Goal: Task Accomplishment & Management: Complete application form

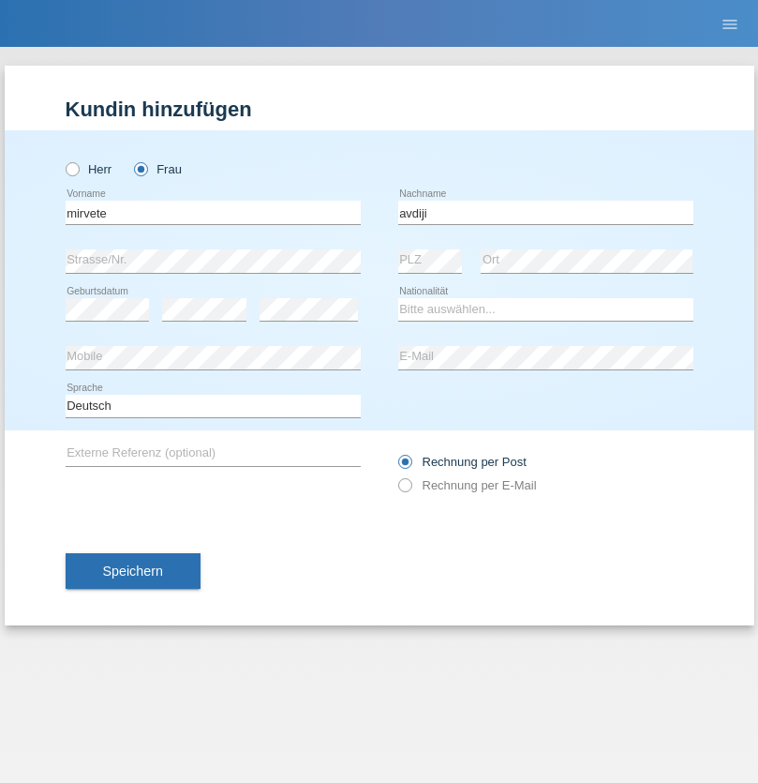
type input "avdiji"
select select "CH"
select select "en"
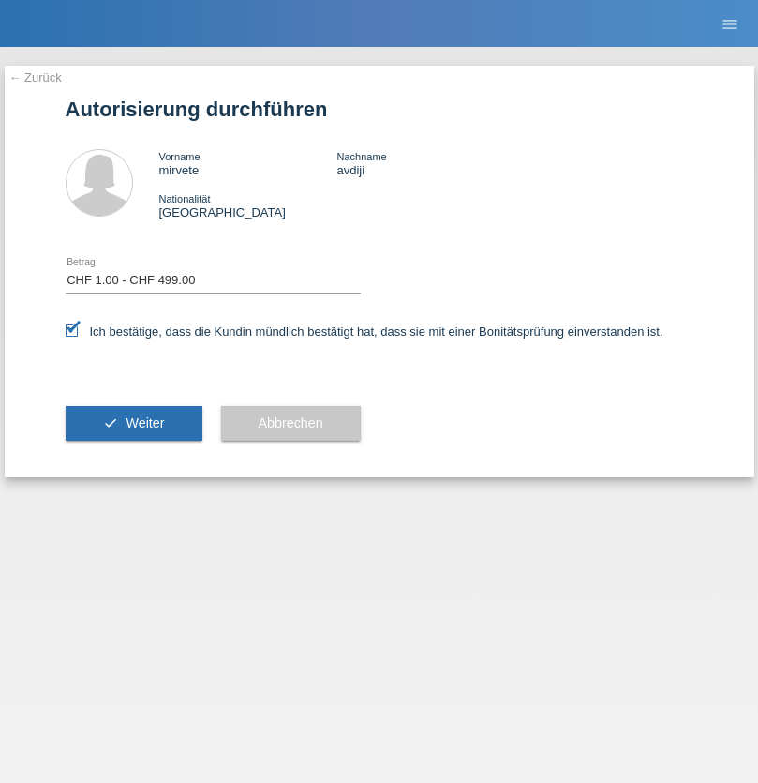
select select "1"
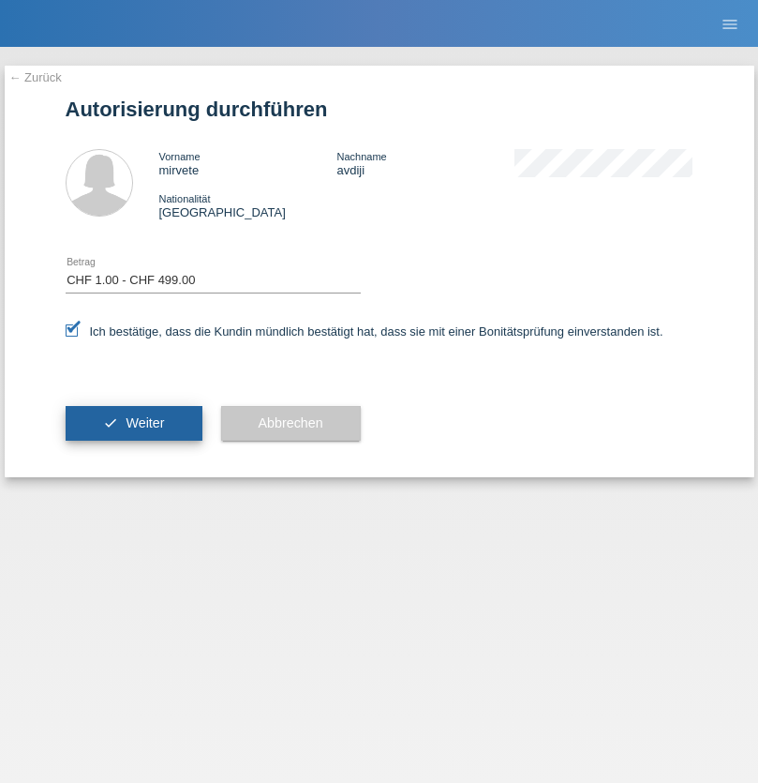
click at [133, 423] on span "Weiter" at bounding box center [145, 422] width 38 height 15
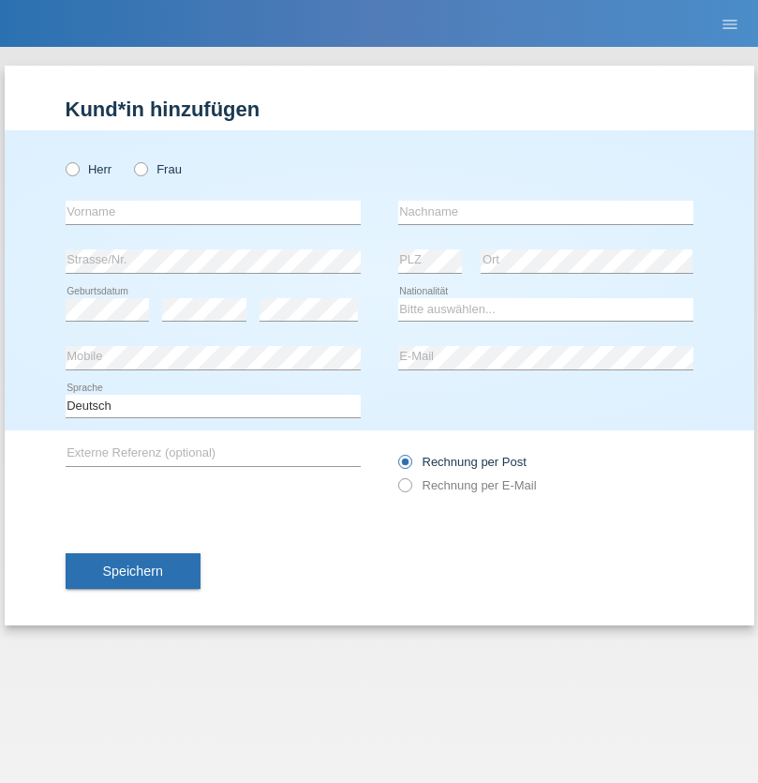
radio input "true"
click at [213, 212] on input "text" at bounding box center [213, 212] width 295 height 23
type input "Elija"
click at [546, 212] on input "text" at bounding box center [545, 212] width 295 height 23
type input "Stricker"
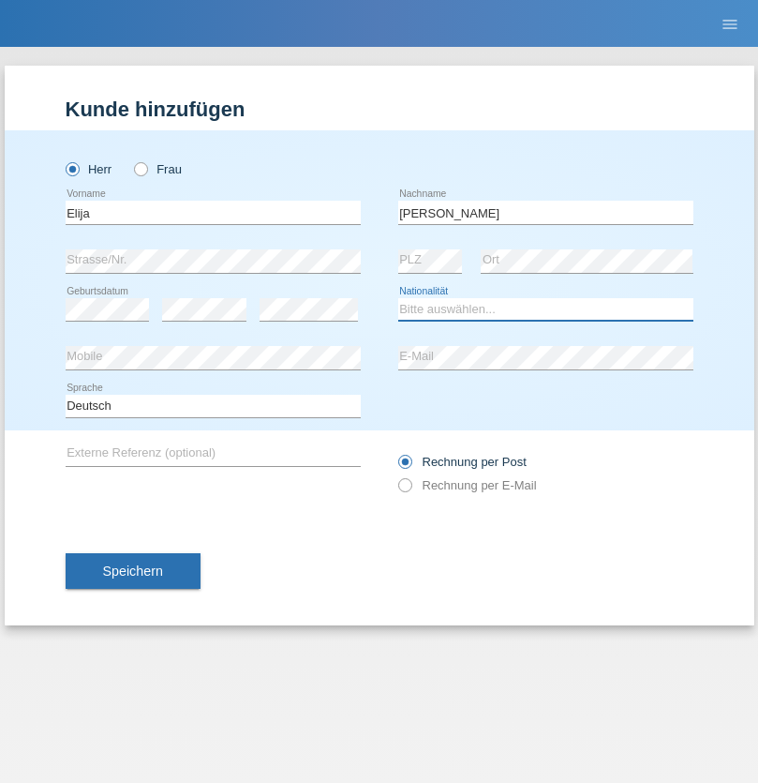
select select "CH"
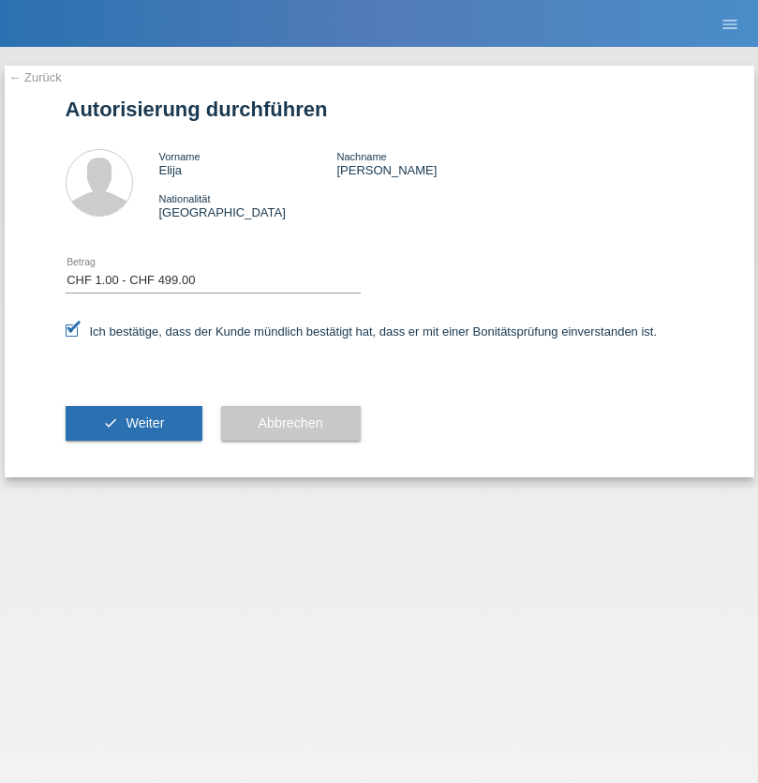
select select "1"
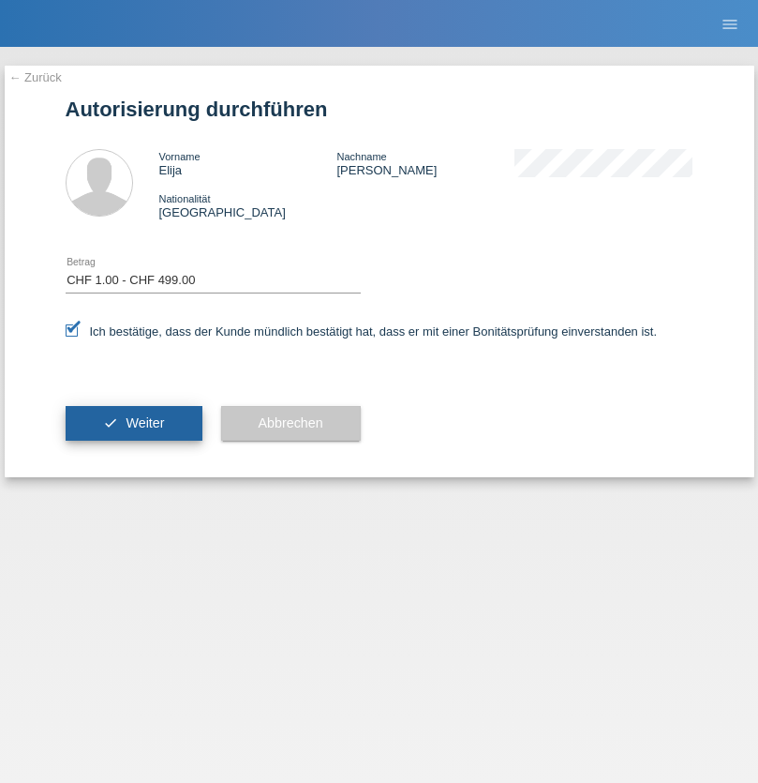
click at [133, 423] on span "Weiter" at bounding box center [145, 422] width 38 height 15
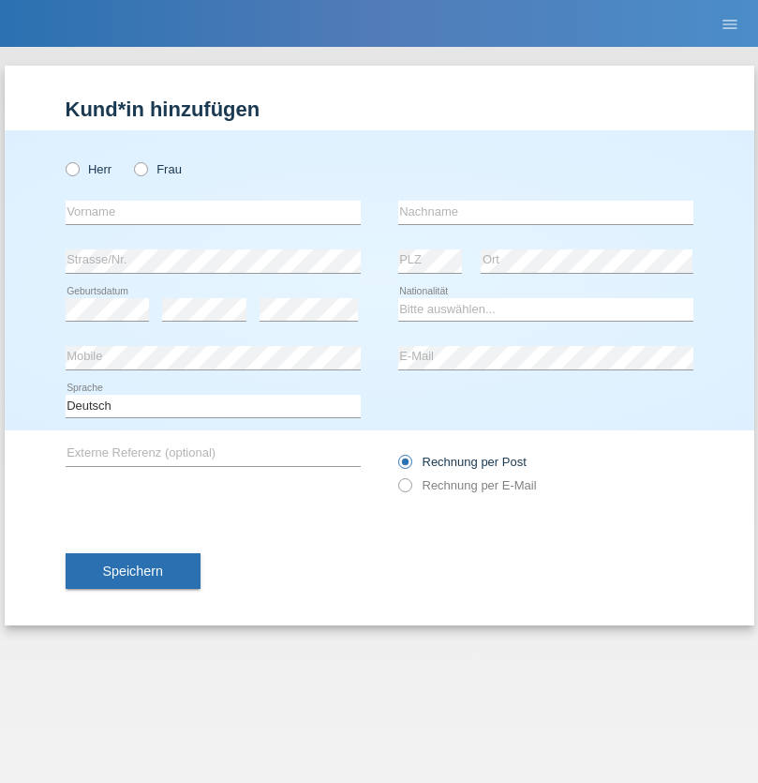
radio input "true"
click at [213, 212] on input "text" at bounding box center [213, 212] width 295 height 23
type input "Mohamed"
click at [546, 212] on input "text" at bounding box center [545, 212] width 295 height 23
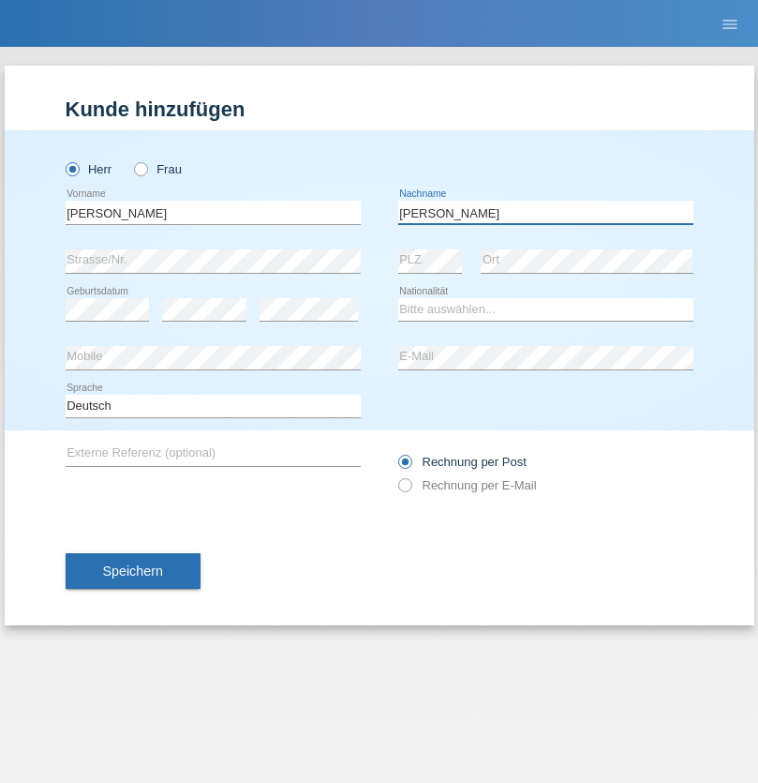
type input "Mohamed"
select select "SY"
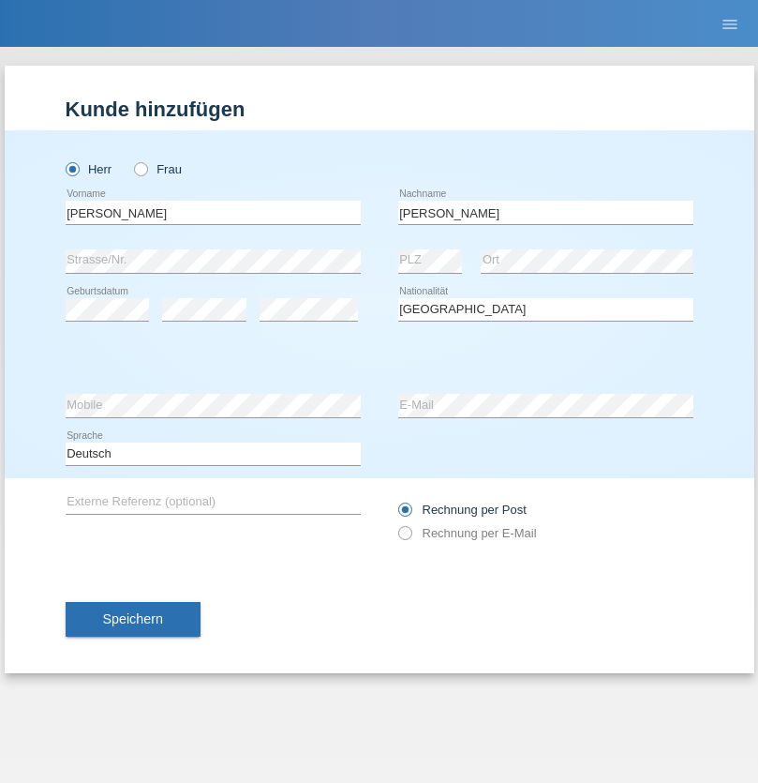
select select "C"
select select "21"
select select "12"
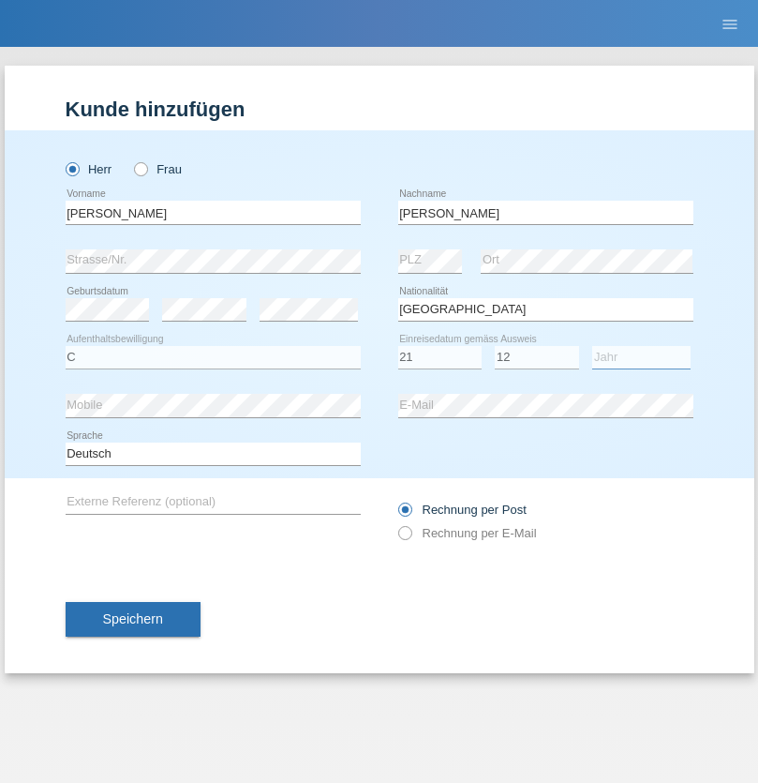
select select "2013"
select select "en"
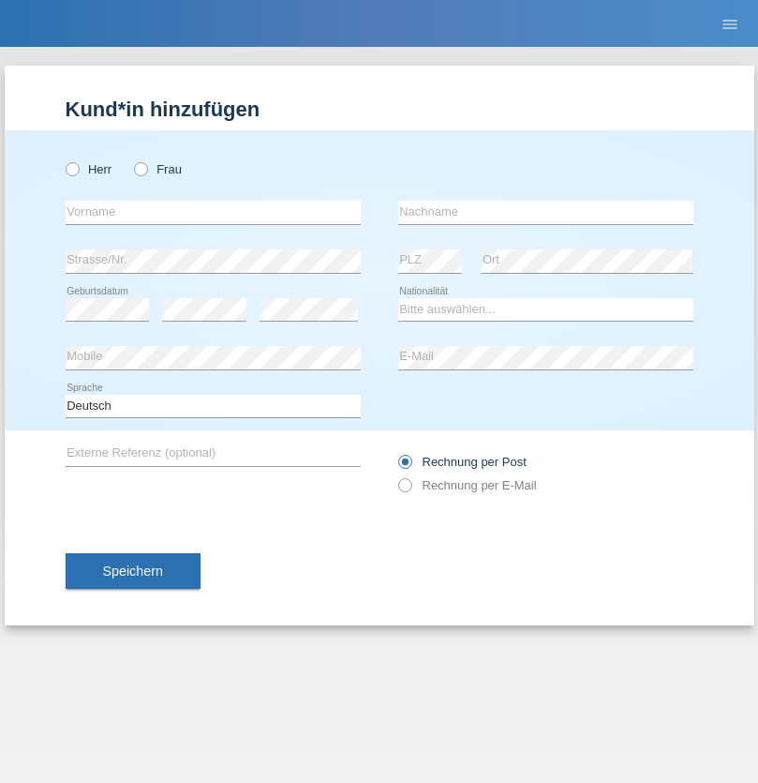
radio input "true"
click at [213, 212] on input "text" at bounding box center [213, 212] width 295 height 23
type input "David"
click at [546, 212] on input "text" at bounding box center [545, 212] width 295 height 23
type input "Senn"
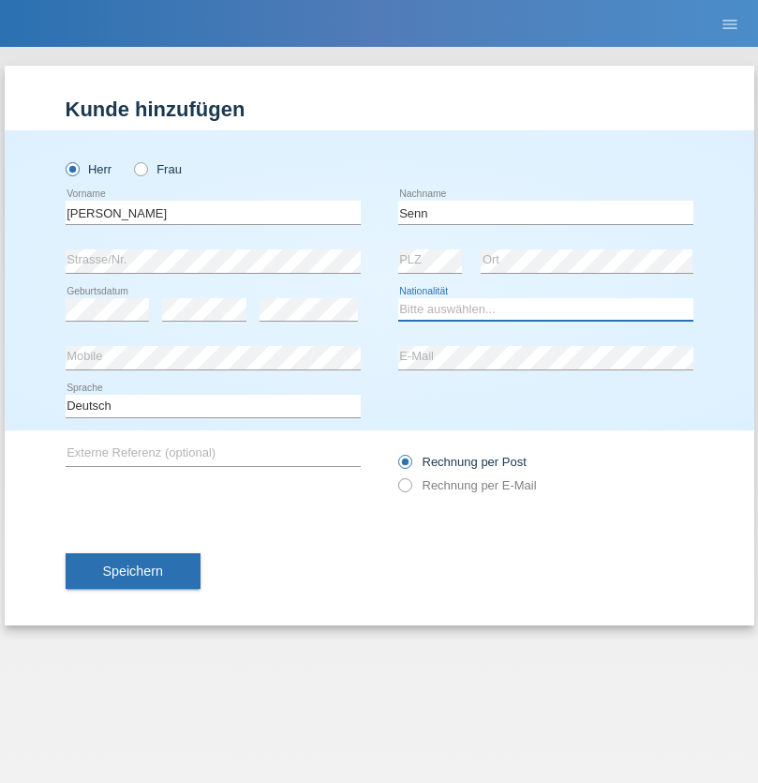
select select "CH"
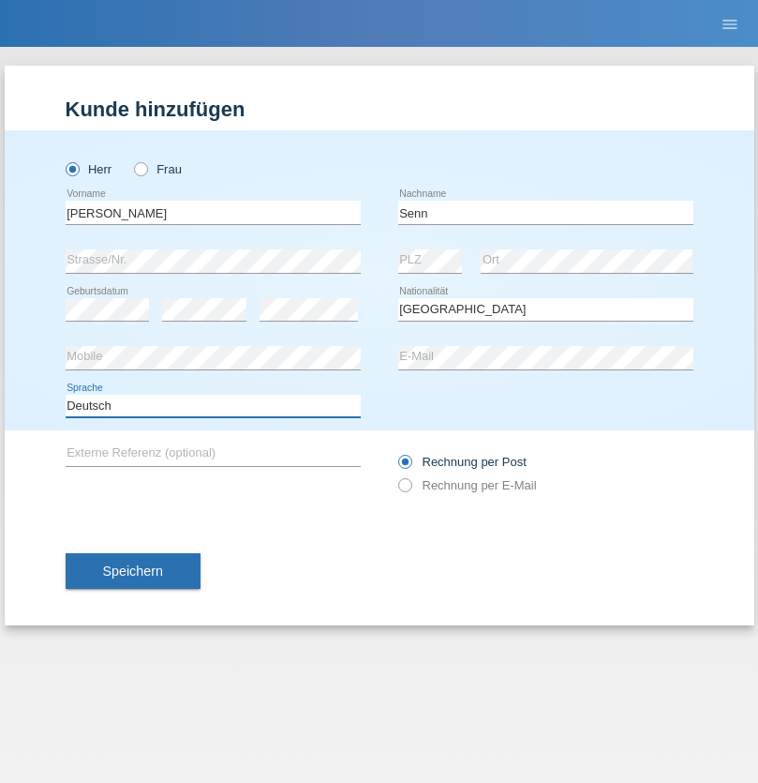
select select "en"
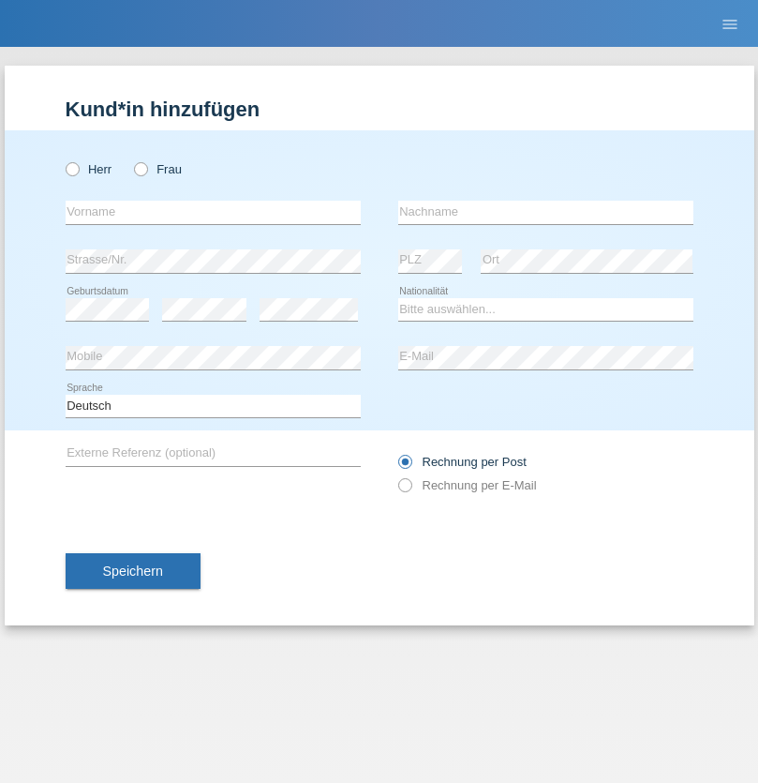
radio input "true"
click at [213, 212] on input "text" at bounding box center [213, 212] width 295 height 23
type input "Walid"
click at [546, 212] on input "text" at bounding box center [545, 212] width 295 height 23
type input "Salllah"
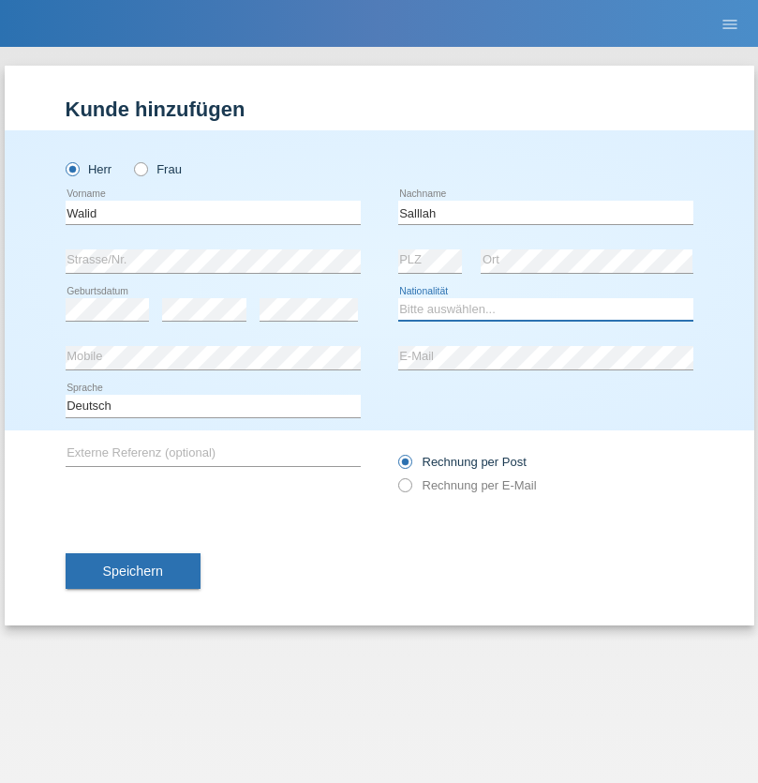
select select "ER"
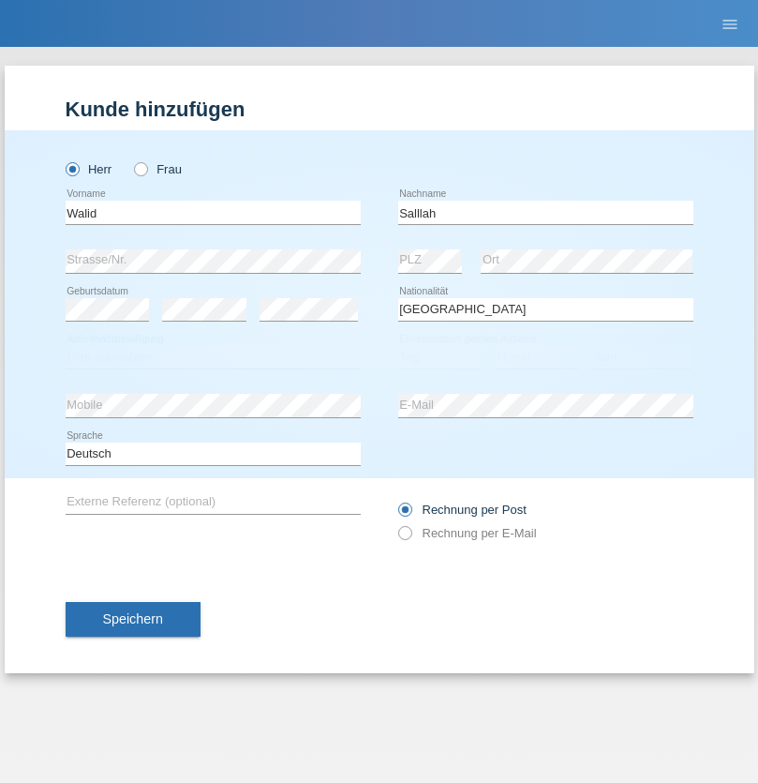
select select "C"
select select "15"
select select "08"
select select "2014"
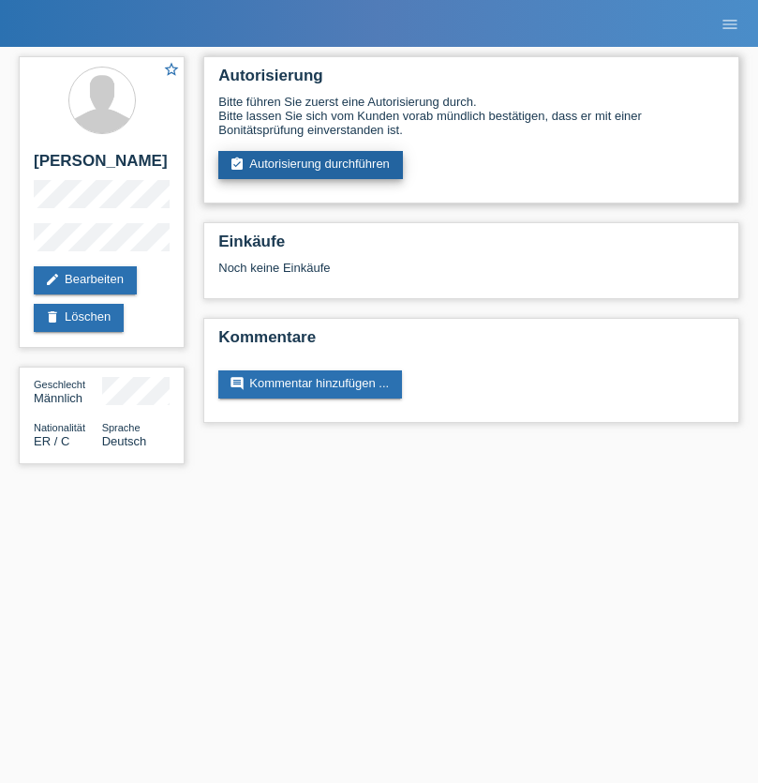
click at [311, 165] on link "assignment_turned_in Autorisierung durchführen" at bounding box center [310, 165] width 185 height 28
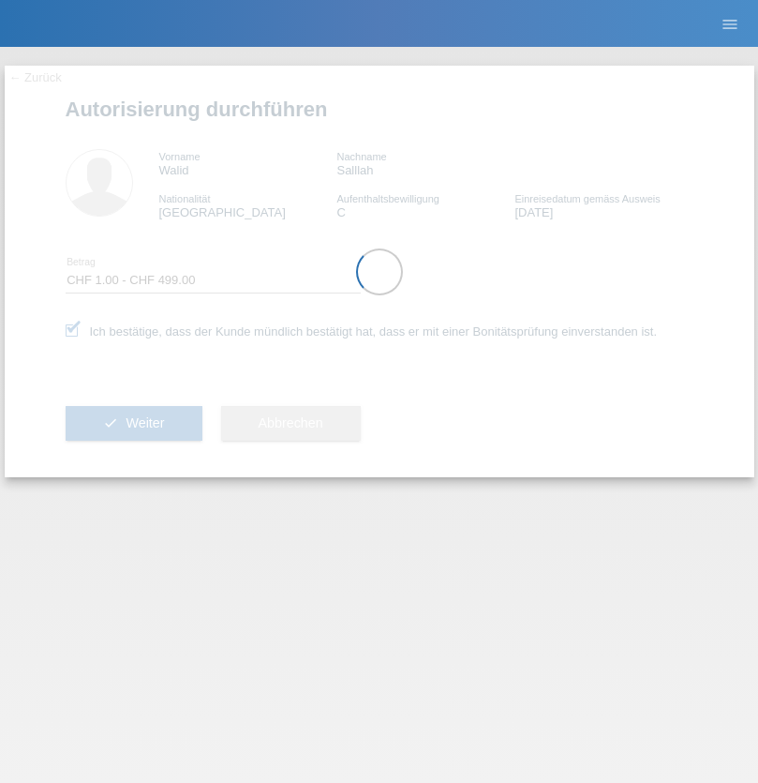
select select "1"
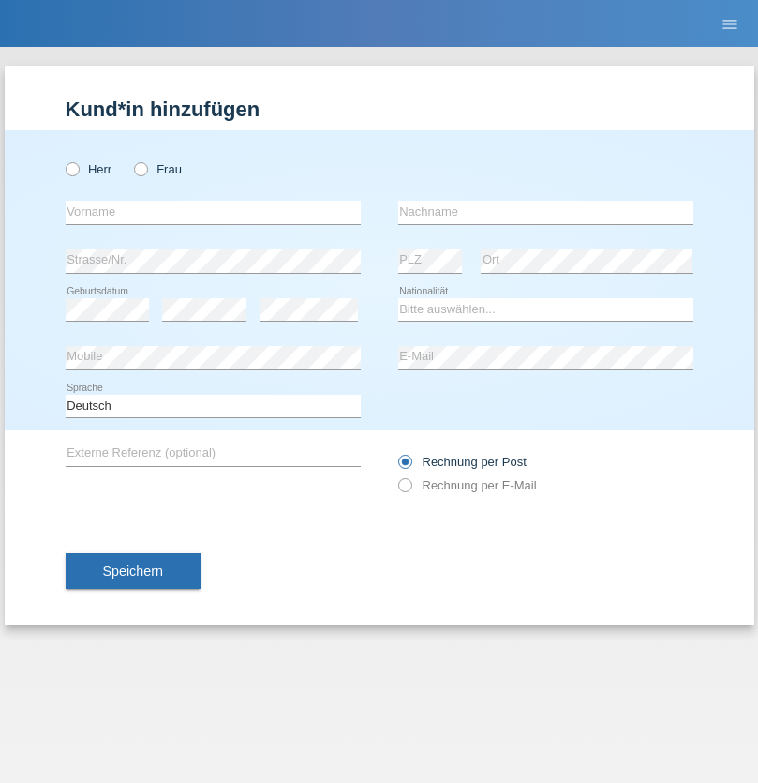
radio input "true"
click at [213, 212] on input "text" at bounding box center [213, 212] width 295 height 23
type input "Siyabend"
click at [546, 212] on input "text" at bounding box center [545, 212] width 295 height 23
type input "Ekinci"
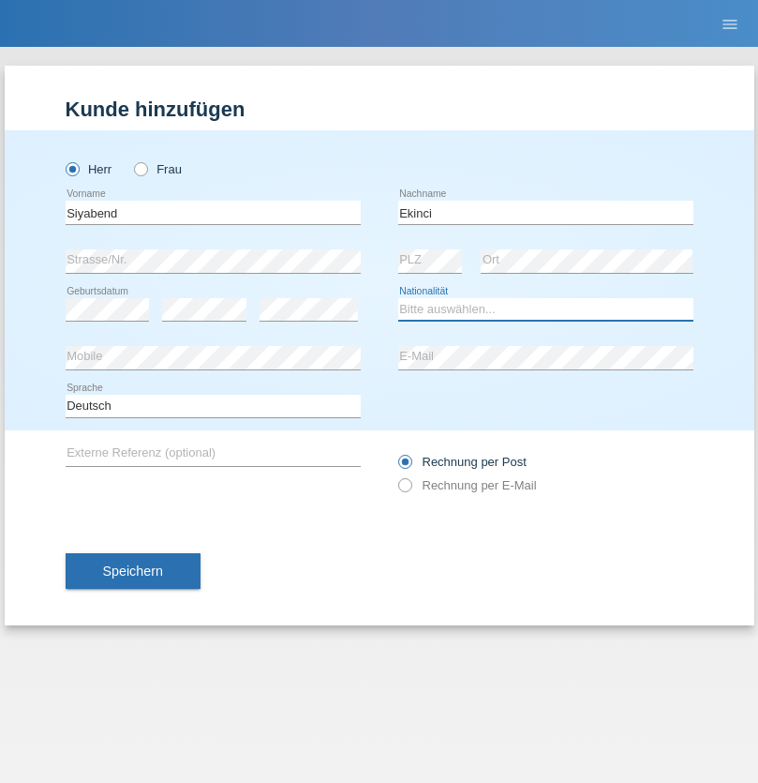
select select "CH"
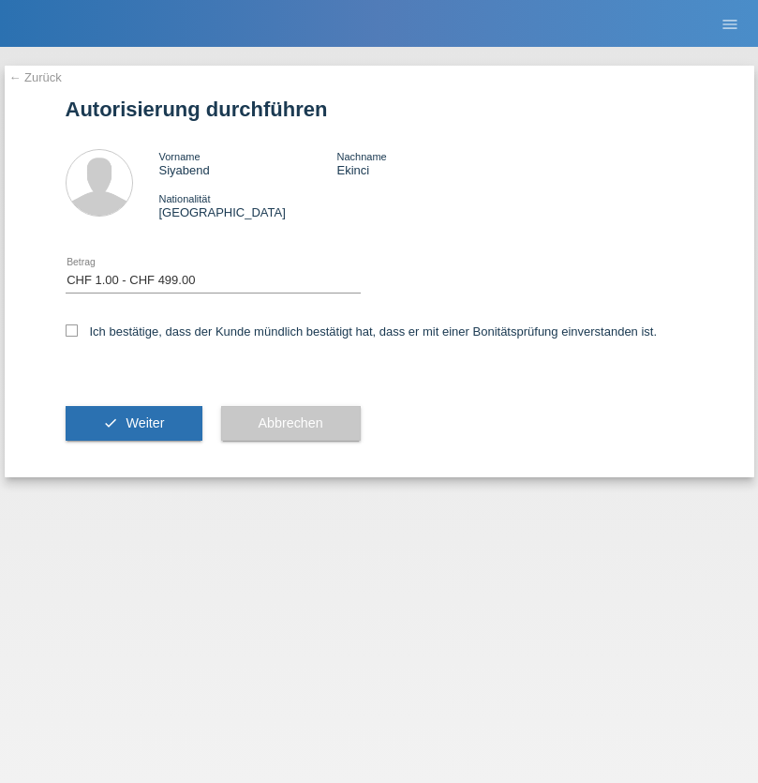
select select "1"
checkbox input "true"
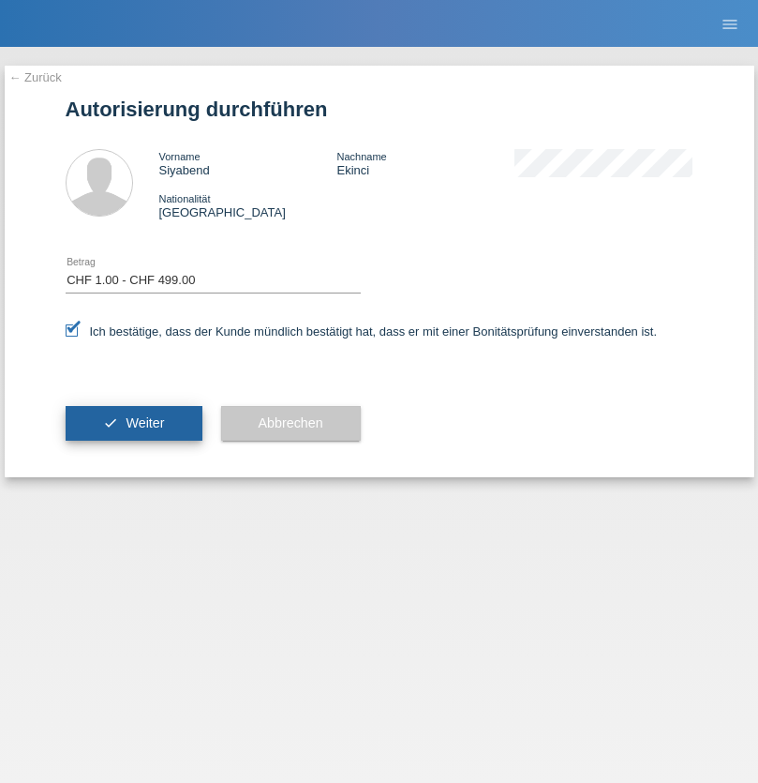
click at [133, 423] on span "Weiter" at bounding box center [145, 422] width 38 height 15
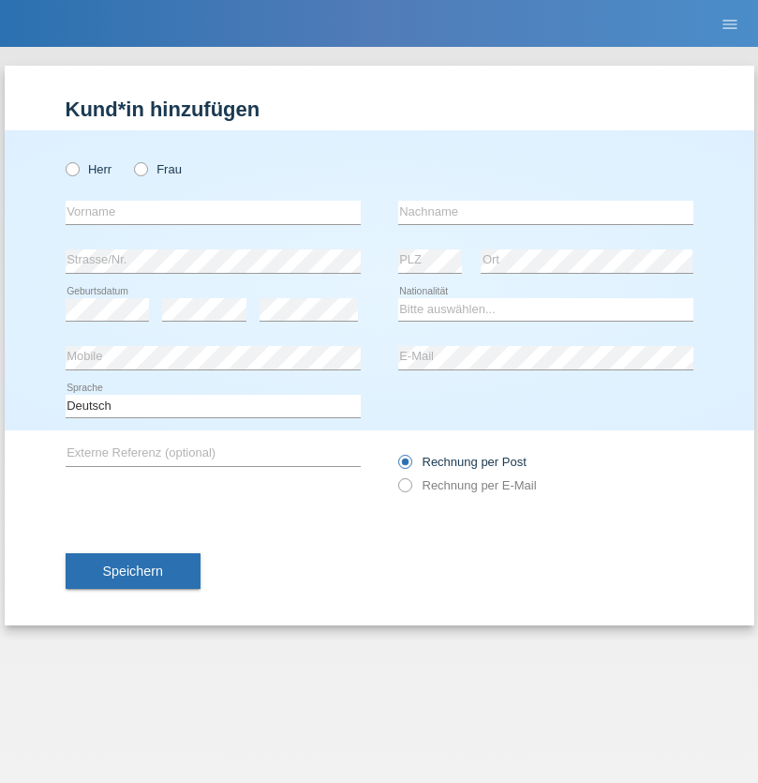
radio input "true"
click at [213, 212] on input "text" at bounding box center [213, 212] width 295 height 23
type input "firat"
click at [546, 212] on input "text" at bounding box center [545, 212] width 295 height 23
type input "kara"
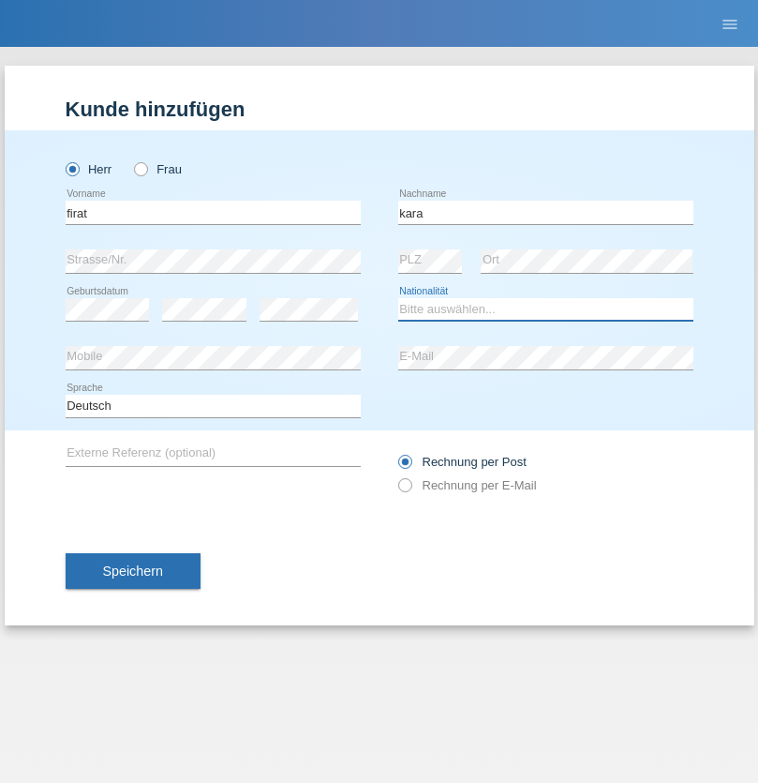
select select "CH"
radio input "true"
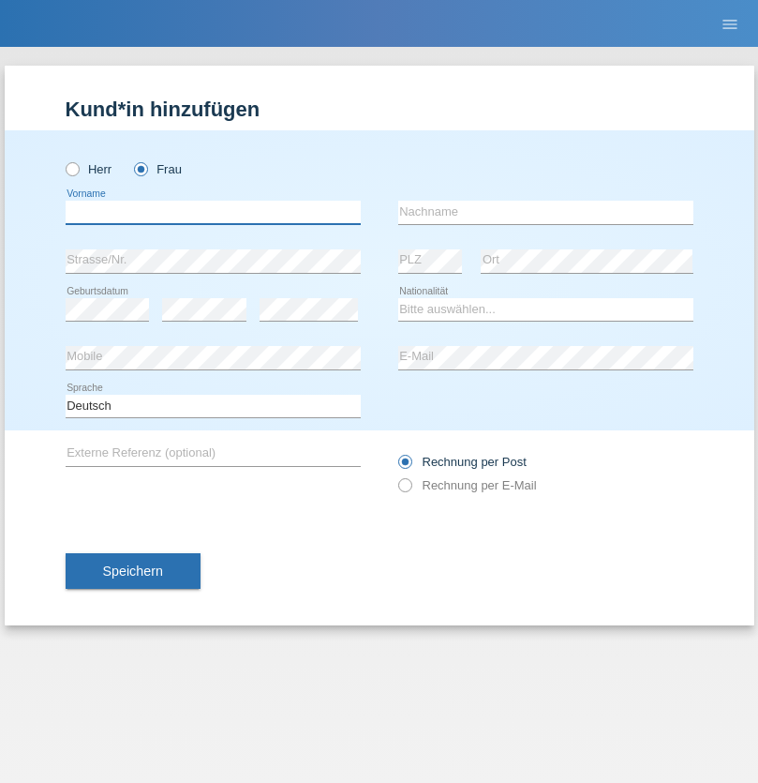
click at [213, 212] on input "text" at bounding box center [213, 212] width 295 height 23
type input "Rihanna"
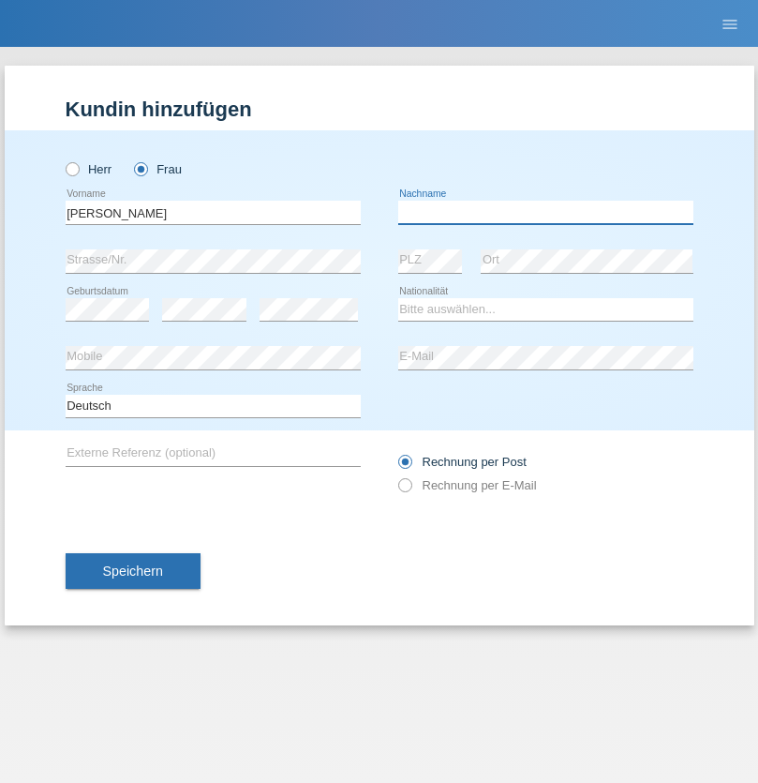
click at [546, 212] on input "text" at bounding box center [545, 212] width 295 height 23
type input "Dössegger"
select select "CH"
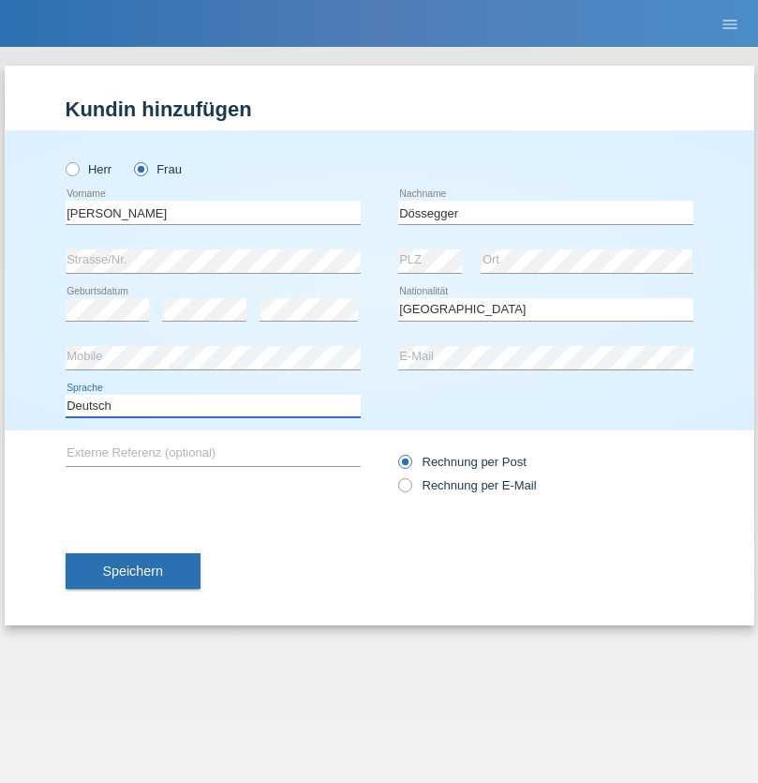
select select "en"
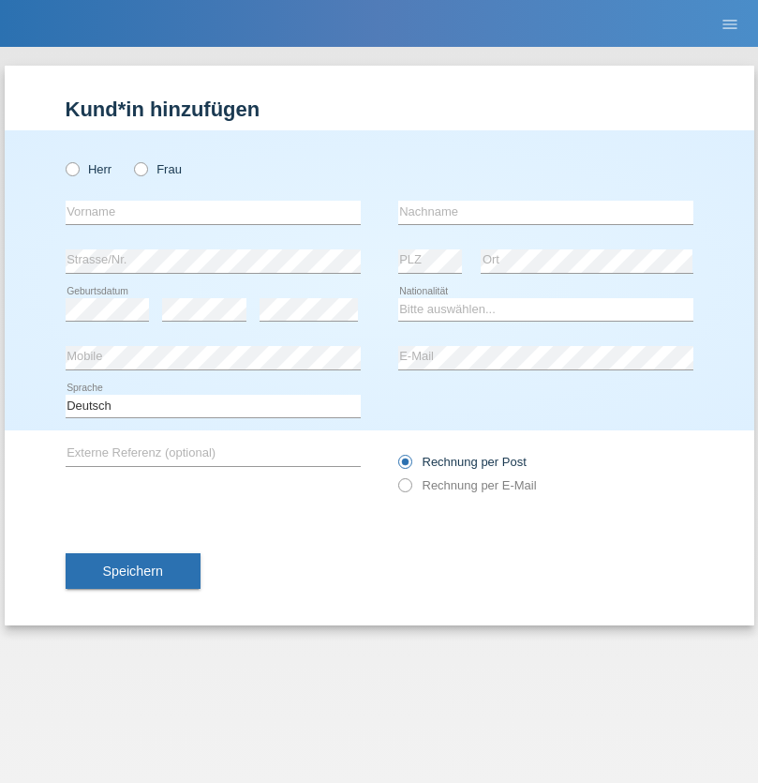
radio input "true"
click at [213, 212] on input "text" at bounding box center [213, 212] width 295 height 23
type input "Senije"
click at [546, 212] on input "text" at bounding box center [545, 212] width 295 height 23
type input "Rama"
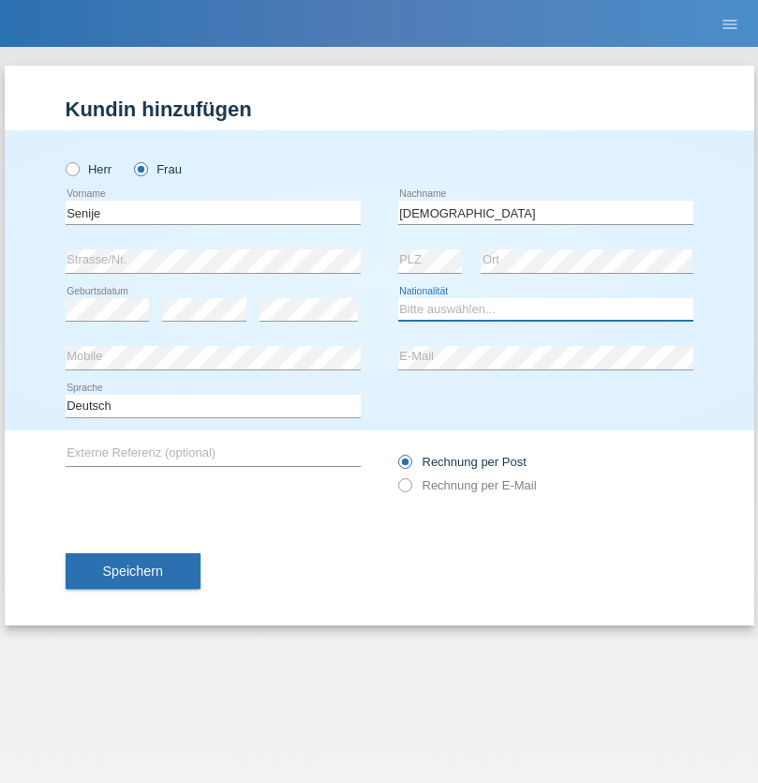
select select "CH"
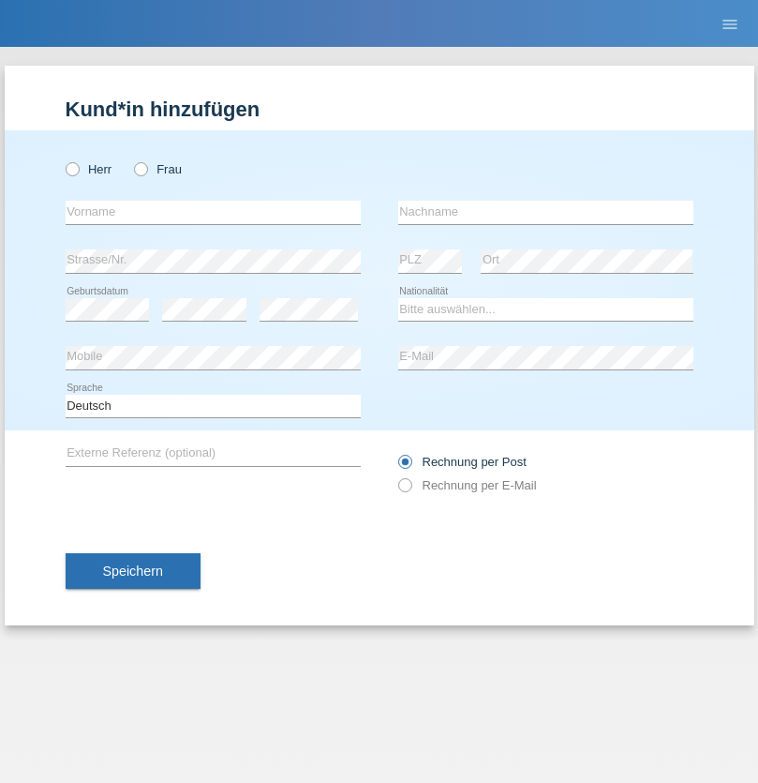
radio input "true"
click at [213, 212] on input "text" at bounding box center [213, 212] width 295 height 23
type input "[PERSON_NAME]"
click at [546, 212] on input "text" at bounding box center [545, 212] width 295 height 23
type input "Priestley"
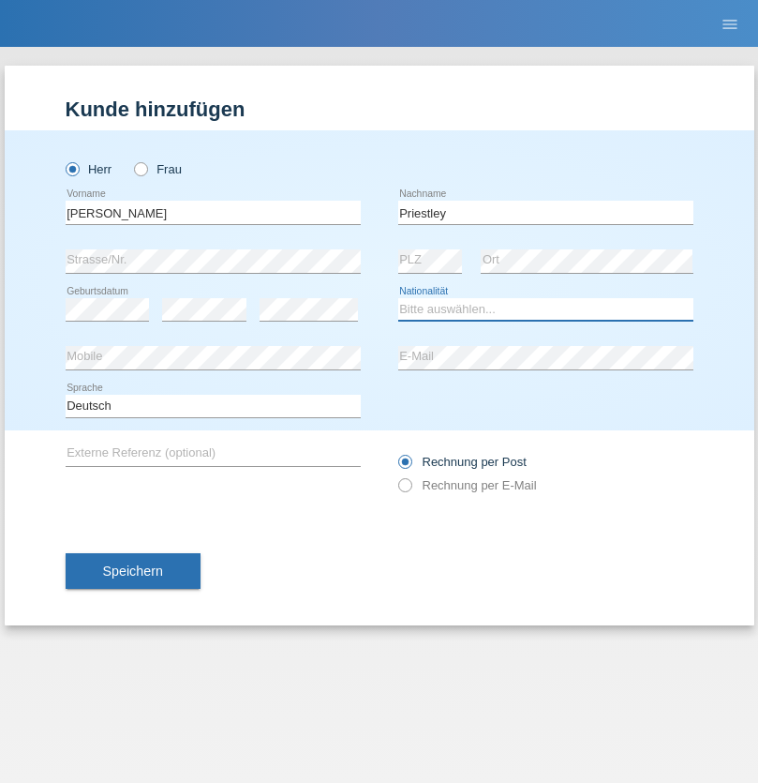
select select "CH"
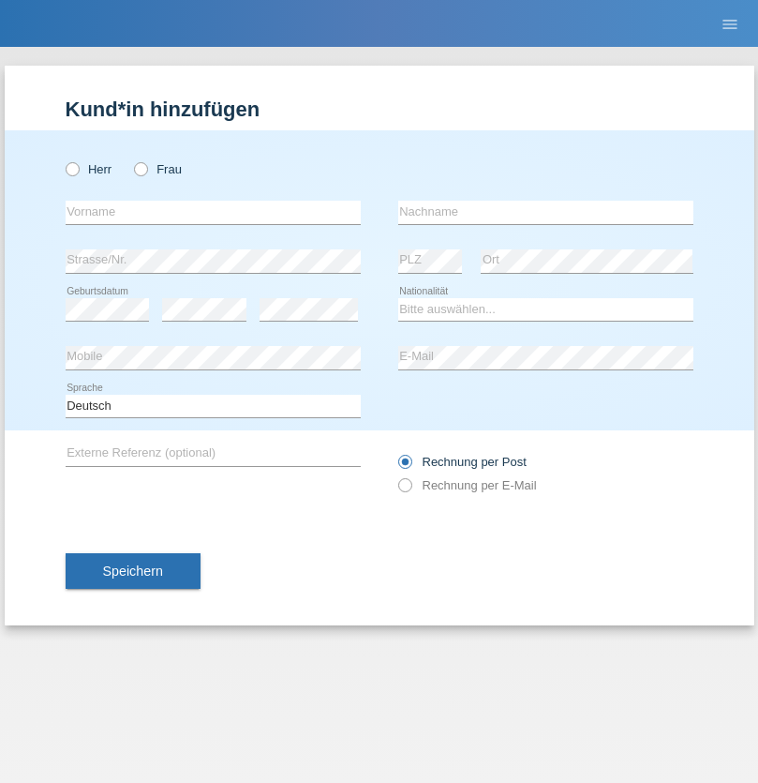
radio input "true"
click at [213, 212] on input "text" at bounding box center [213, 212] width 295 height 23
type input "Francesco"
click at [546, 212] on input "text" at bounding box center [545, 212] width 295 height 23
type input "Fortugno"
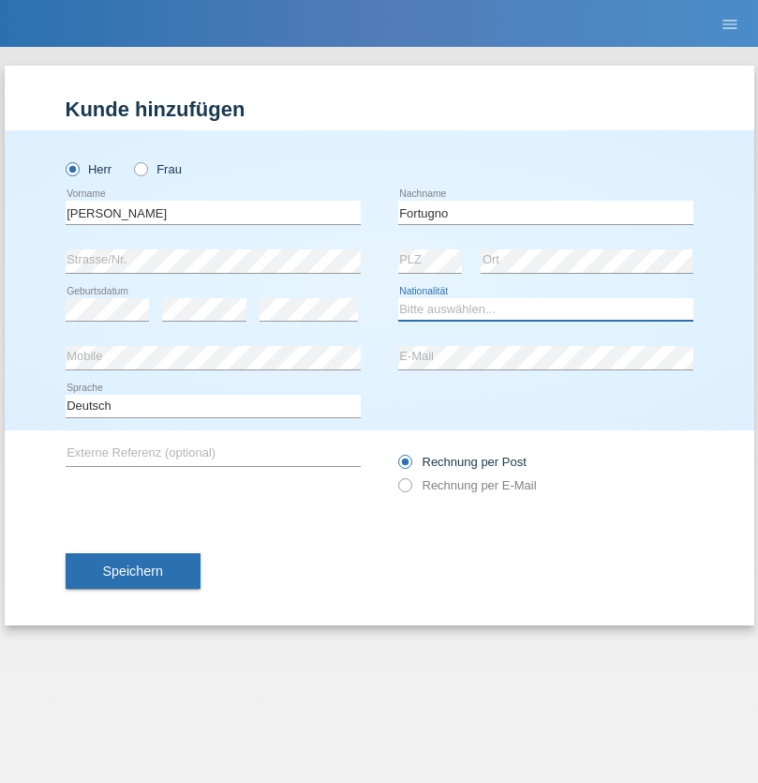
select select "IT"
select select "C"
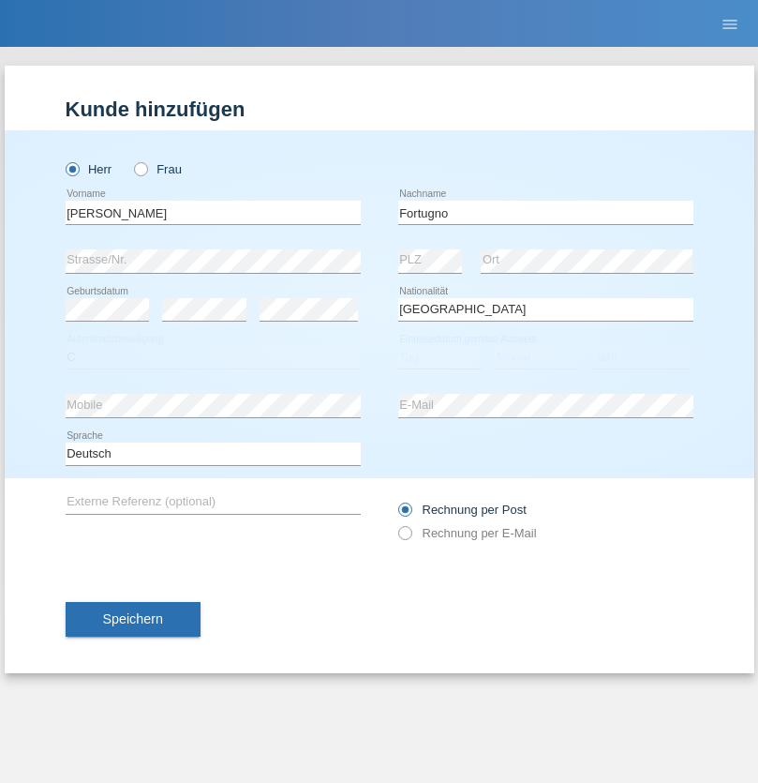
select select "09"
select select "08"
select select "2006"
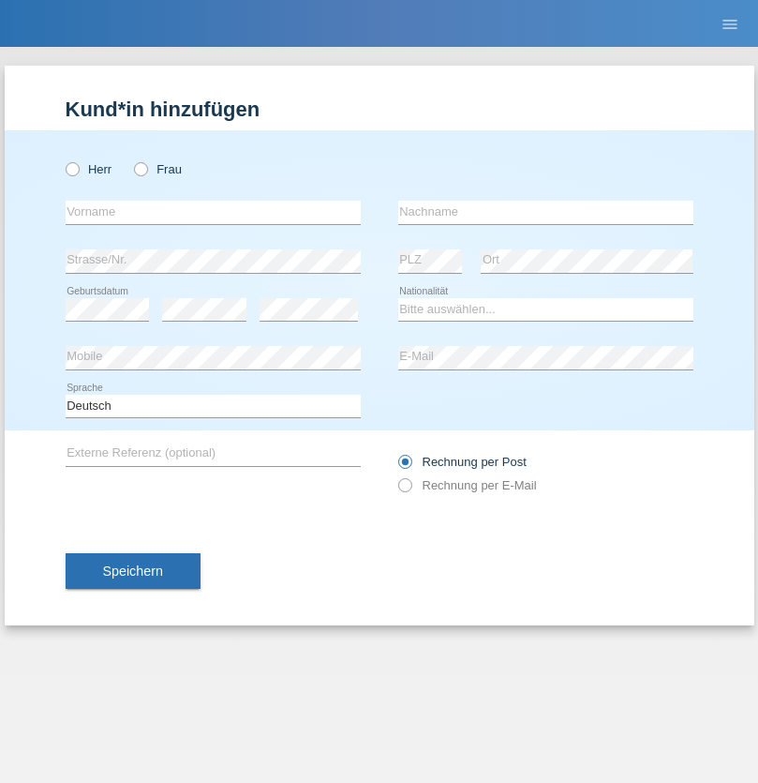
radio input "true"
click at [213, 212] on input "text" at bounding box center [213, 212] width 295 height 23
type input "Farkash"
click at [546, 212] on input "text" at bounding box center [545, 212] width 295 height 23
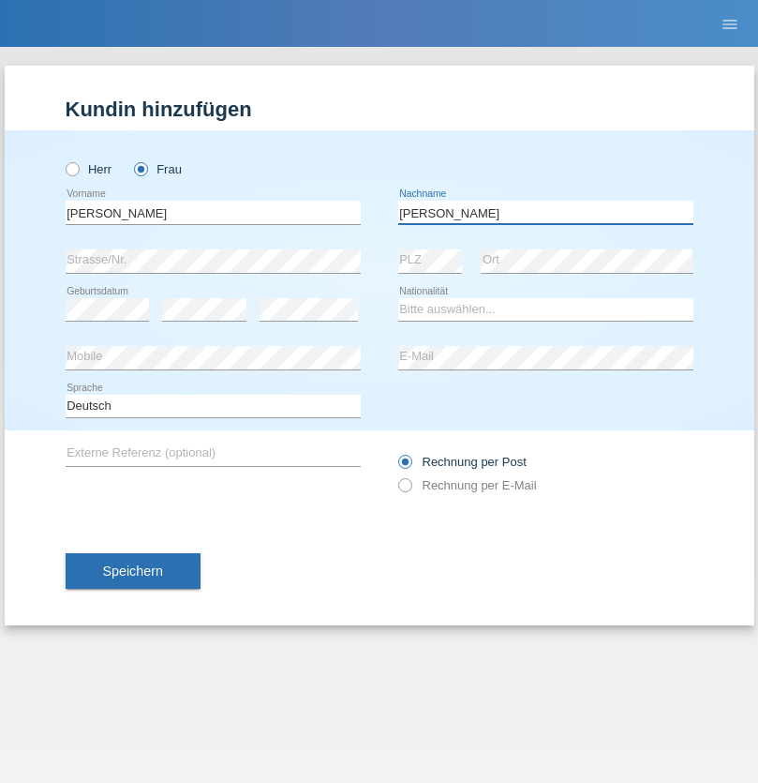
type input "Yolana"
select select "UA"
select select "C"
select select "23"
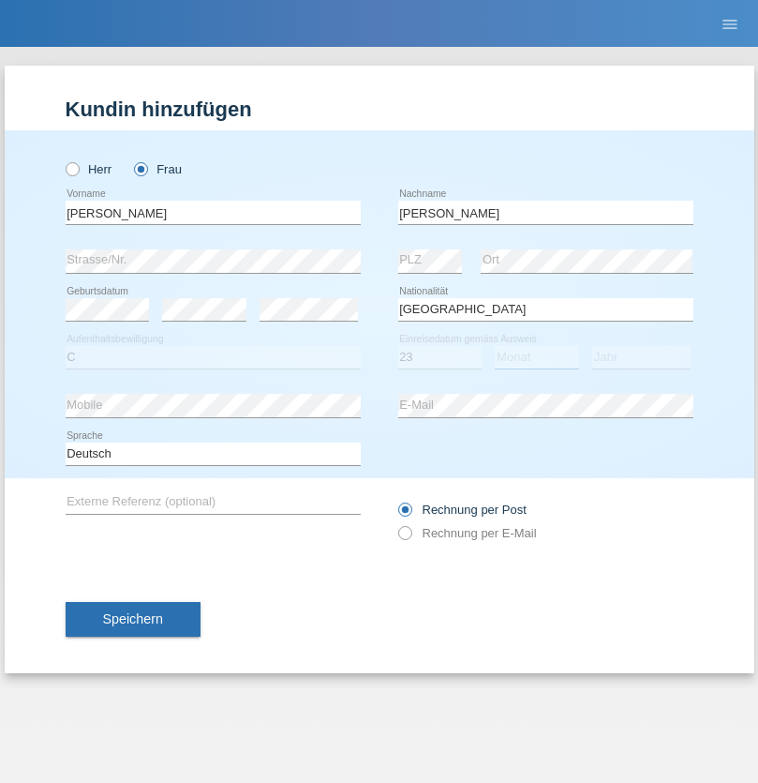
select select "10"
select select "2021"
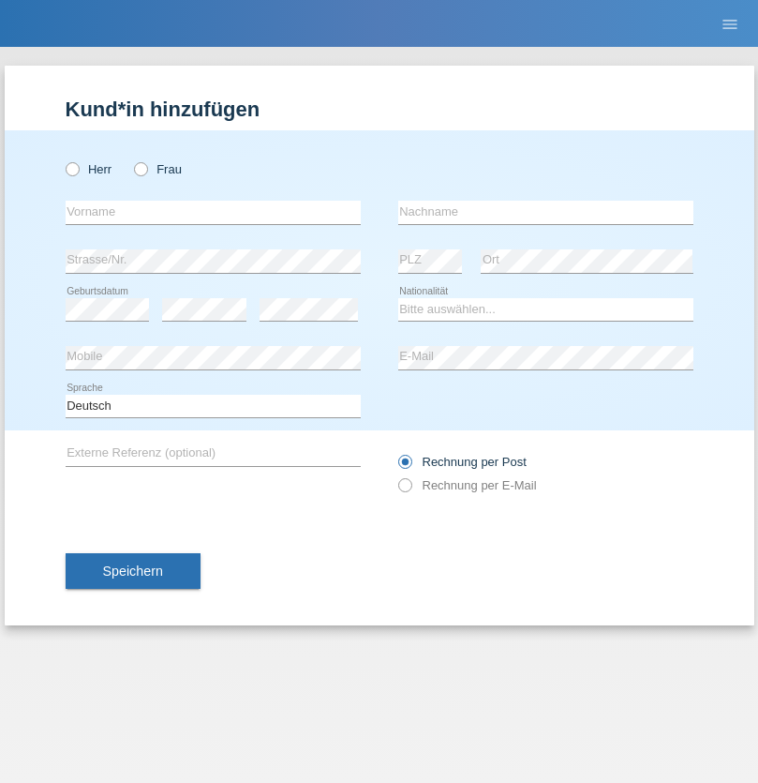
radio input "true"
click at [213, 212] on input "text" at bounding box center [213, 212] width 295 height 23
type input "Nuria"
click at [546, 212] on input "text" at bounding box center [545, 212] width 295 height 23
type input "D'Antino"
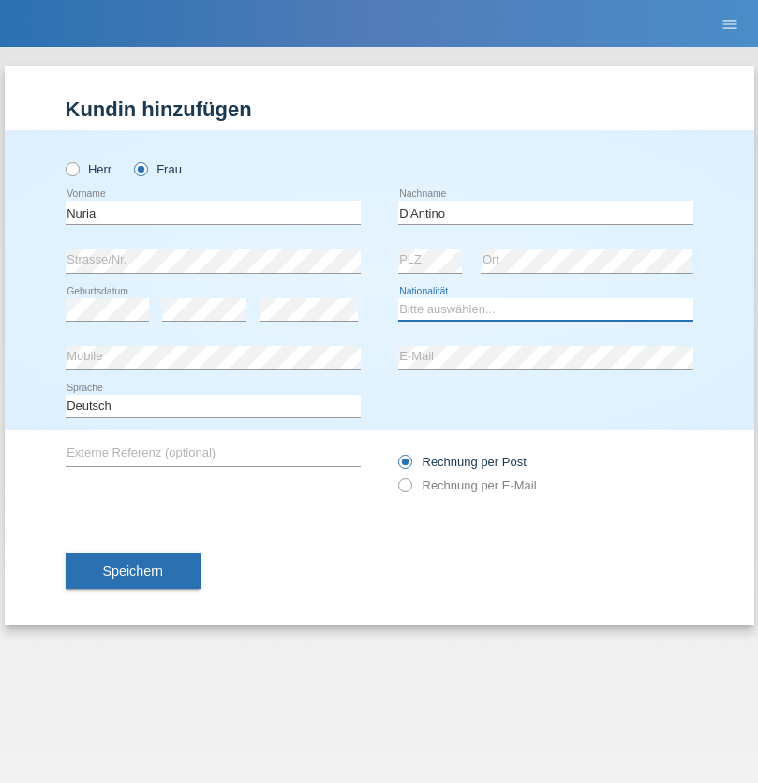
select select "CH"
